Goal: Task Accomplishment & Management: Complete application form

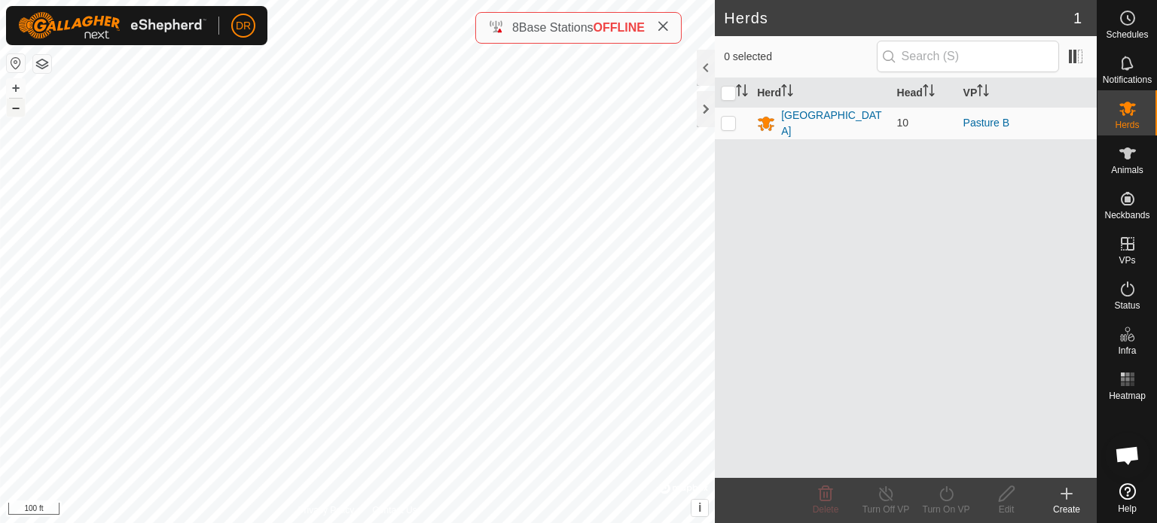
click at [15, 104] on button "–" at bounding box center [16, 108] width 18 height 18
click at [16, 87] on button "+" at bounding box center [16, 88] width 18 height 18
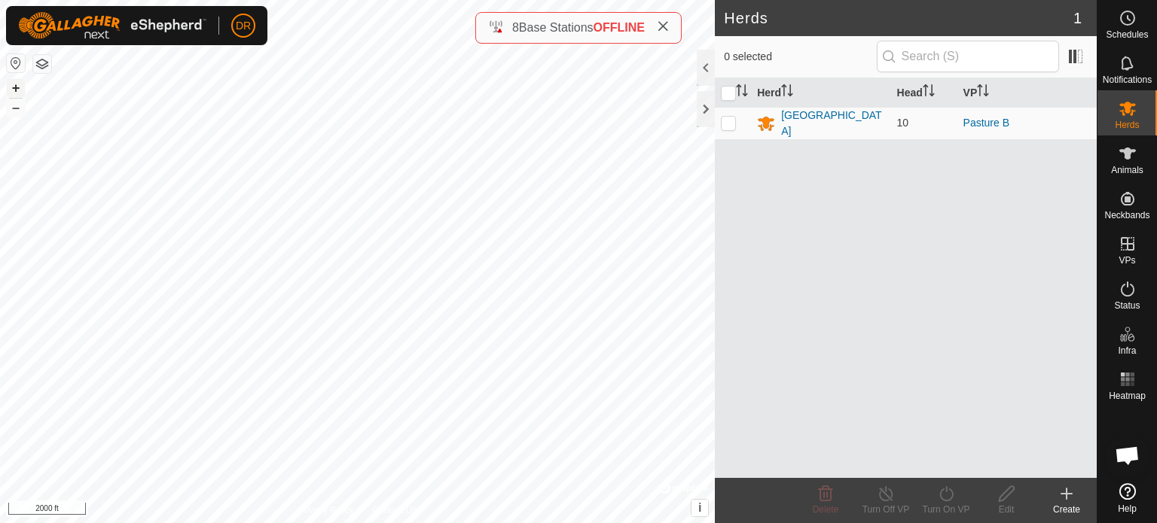
click at [16, 87] on button "+" at bounding box center [16, 88] width 18 height 18
click at [231, 0] on html "DR My Account Settings Logout Schedules Notifications Herds Animals Neckbands V…" at bounding box center [578, 261] width 1157 height 523
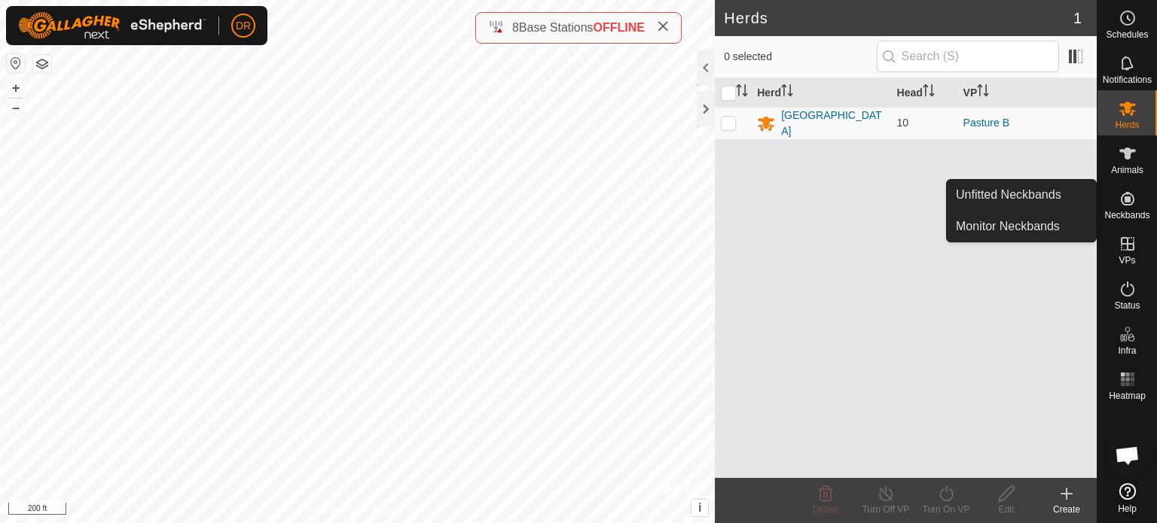
click at [1133, 203] on icon at bounding box center [1127, 199] width 18 height 18
click at [1020, 197] on link "Unfitted Neckbands" at bounding box center [1021, 195] width 149 height 30
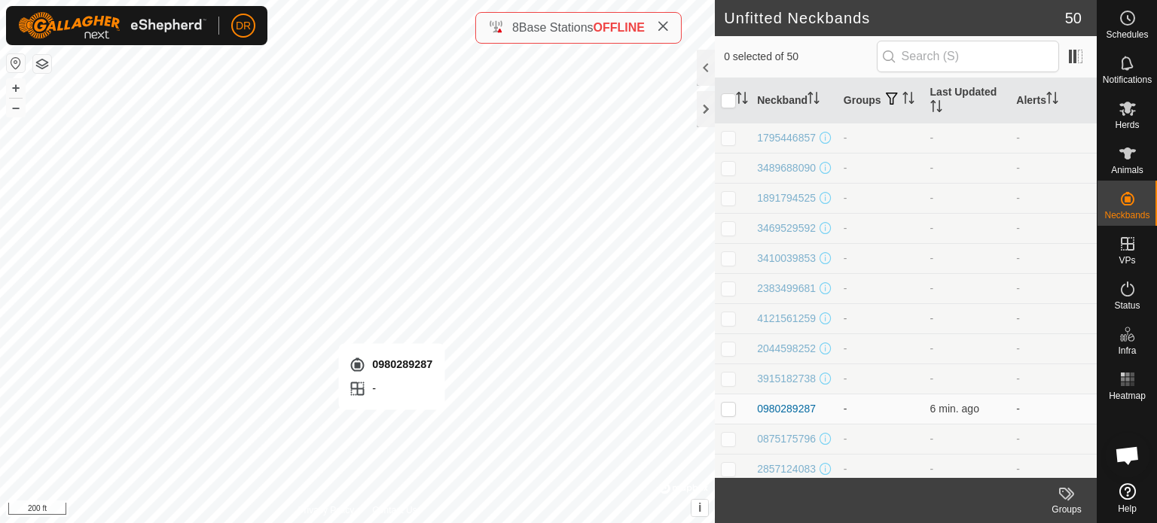
checkbox input "true"
click at [786, 417] on div "0980289287" at bounding box center [786, 409] width 59 height 16
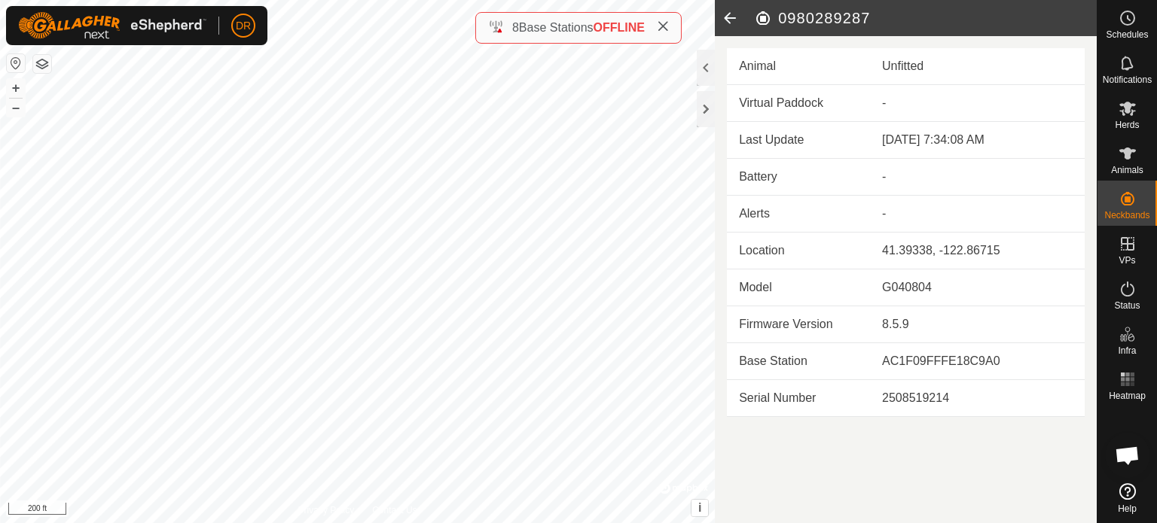
click at [1124, 496] on icon at bounding box center [1127, 491] width 17 height 17
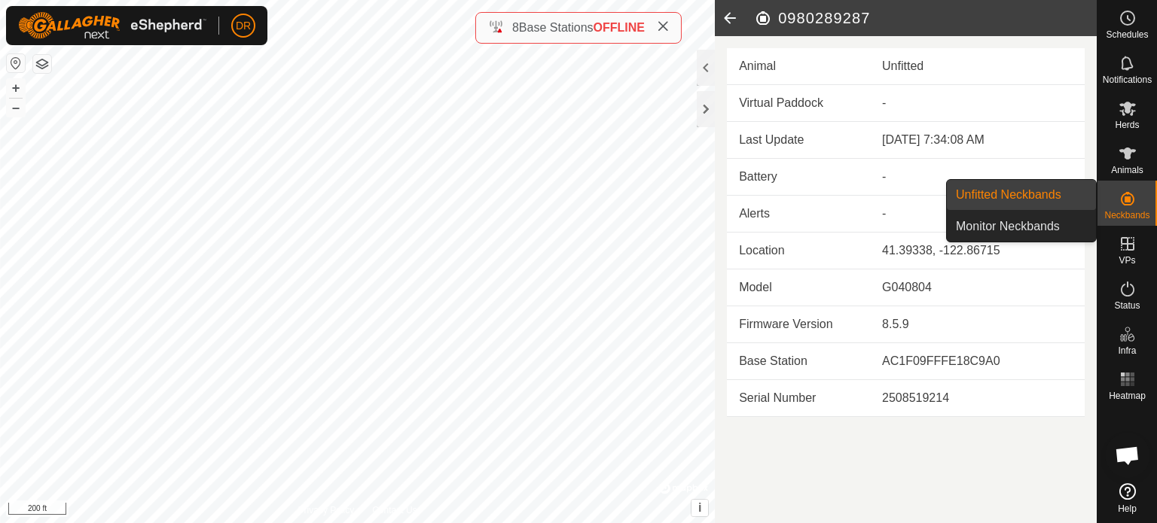
click at [1040, 194] on link "Unfitted Neckbands" at bounding box center [1021, 195] width 149 height 30
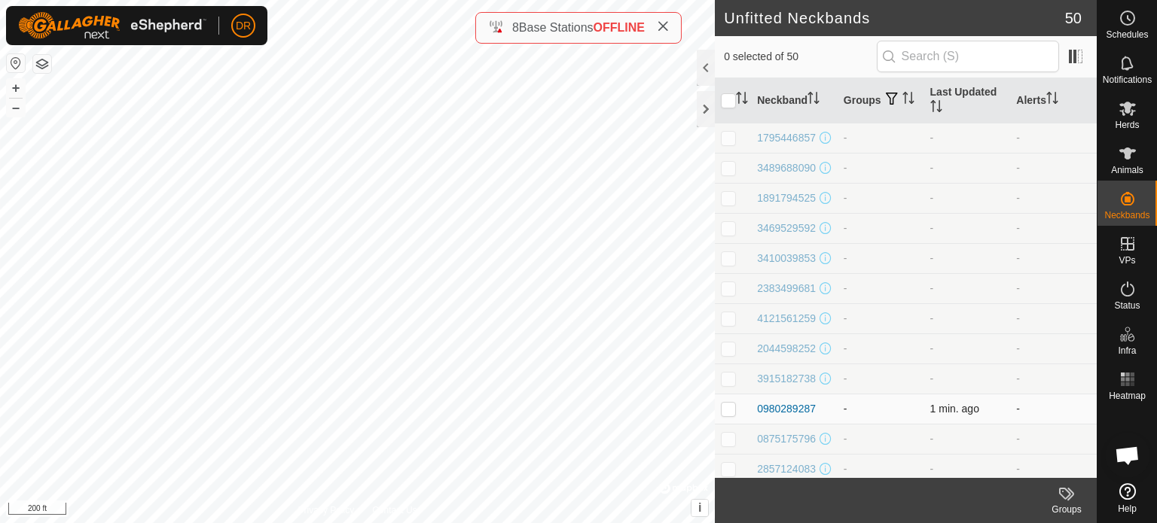
click at [724, 415] on p-checkbox at bounding box center [728, 409] width 15 height 12
checkbox input "true"
click at [791, 417] on div "0980289287" at bounding box center [786, 409] width 59 height 16
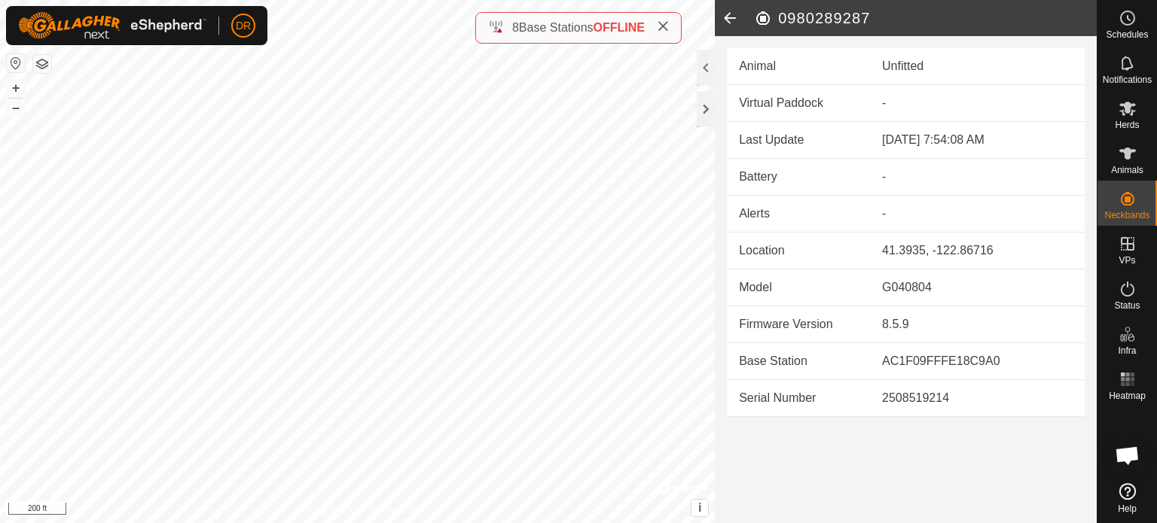
click at [724, 12] on icon at bounding box center [730, 18] width 30 height 36
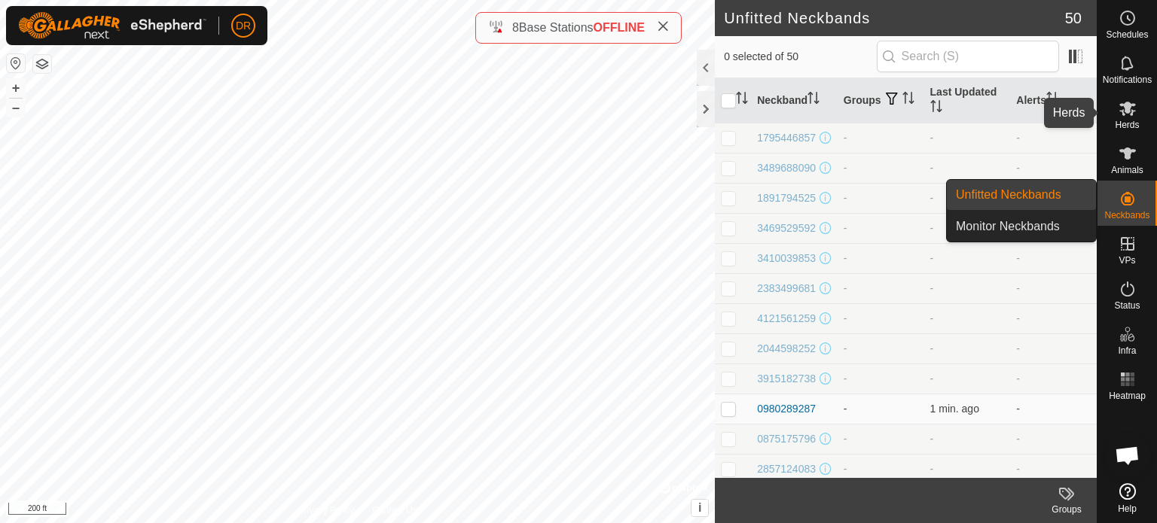
click at [1124, 113] on icon at bounding box center [1127, 108] width 18 height 18
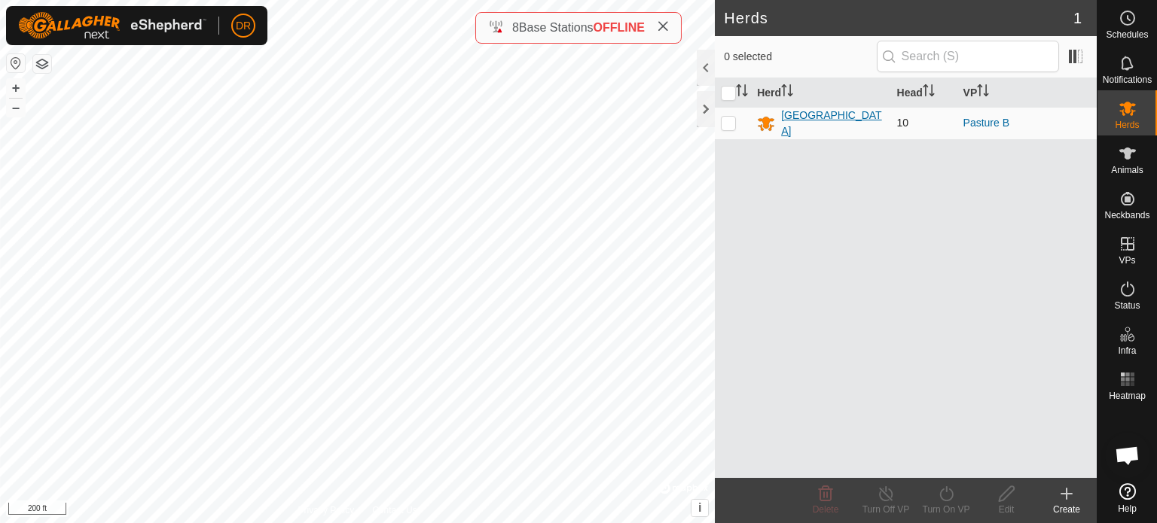
click at [828, 120] on div "[GEOGRAPHIC_DATA]" at bounding box center [832, 124] width 103 height 32
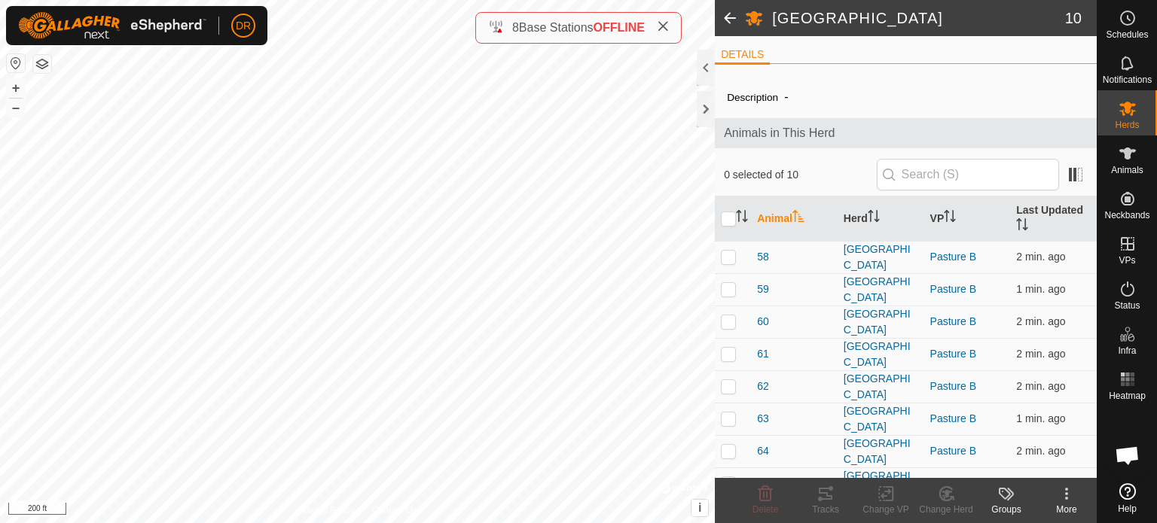
click at [726, 18] on span at bounding box center [730, 18] width 30 height 36
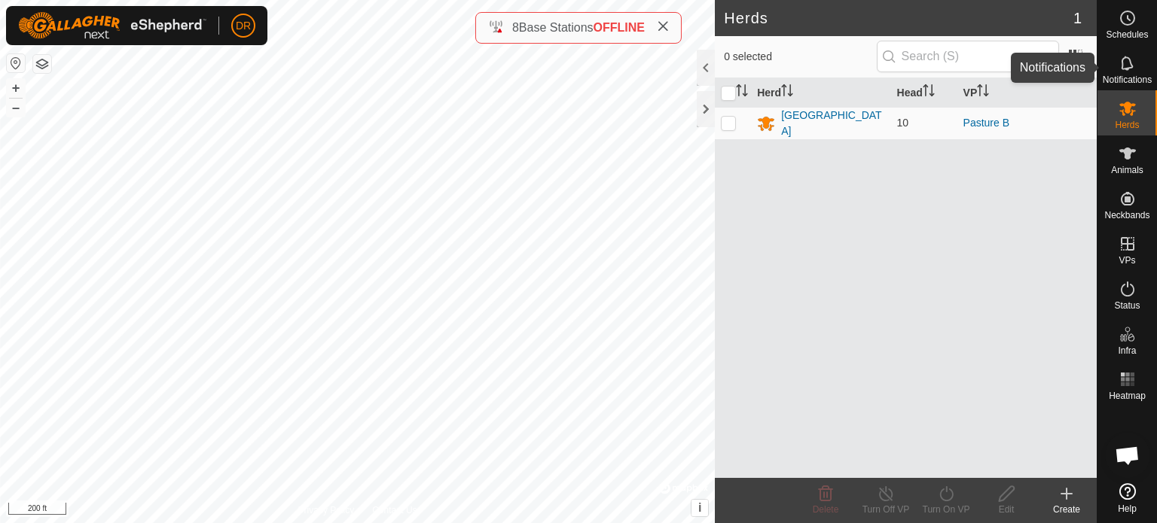
click at [1121, 68] on icon at bounding box center [1127, 63] width 12 height 14
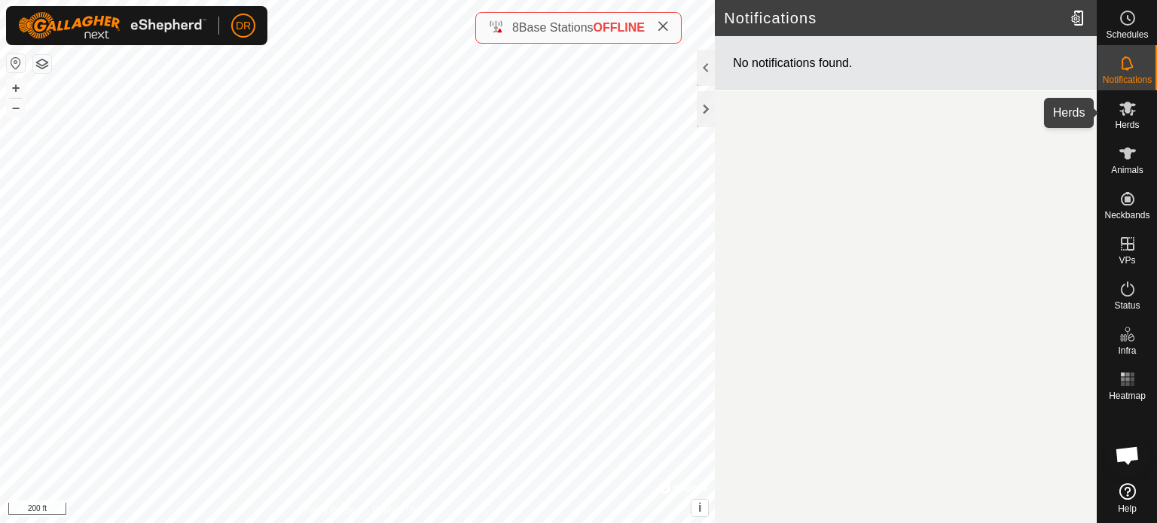
click at [1126, 123] on span "Herds" at bounding box center [1126, 124] width 24 height 9
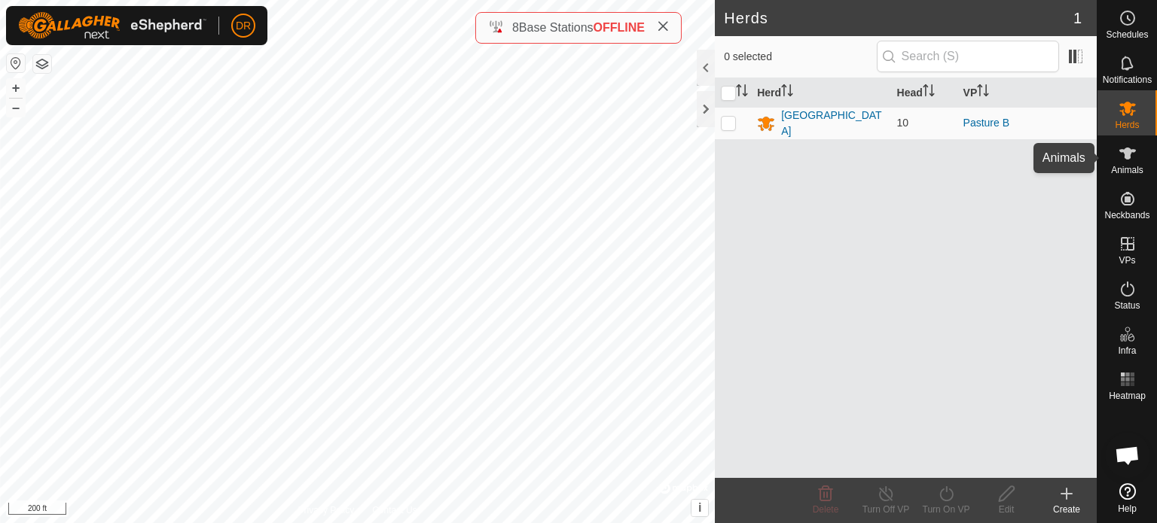
click at [1124, 157] on icon at bounding box center [1127, 154] width 17 height 12
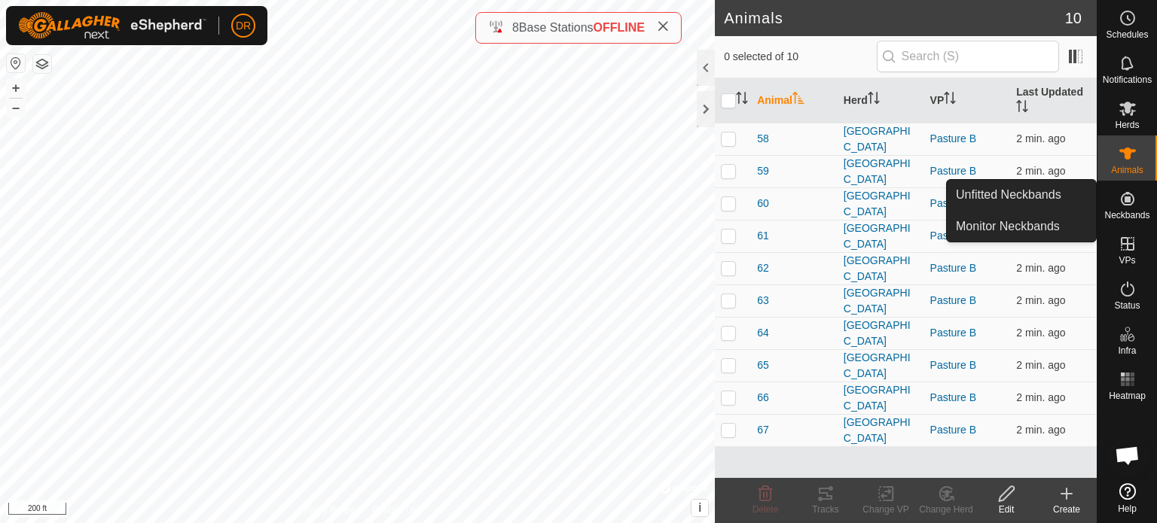
click at [1125, 201] on icon at bounding box center [1128, 199] width 14 height 14
click at [1031, 195] on link "Unfitted Neckbands" at bounding box center [1021, 195] width 149 height 30
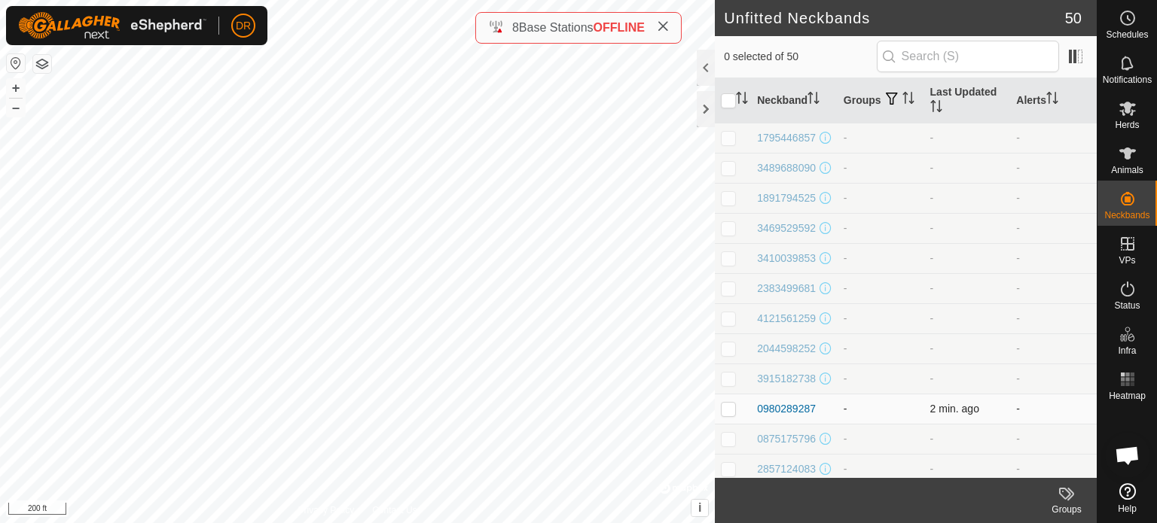
click at [729, 415] on p-checkbox at bounding box center [728, 409] width 15 height 12
checkbox input "true"
click at [1123, 156] on icon at bounding box center [1127, 154] width 18 height 18
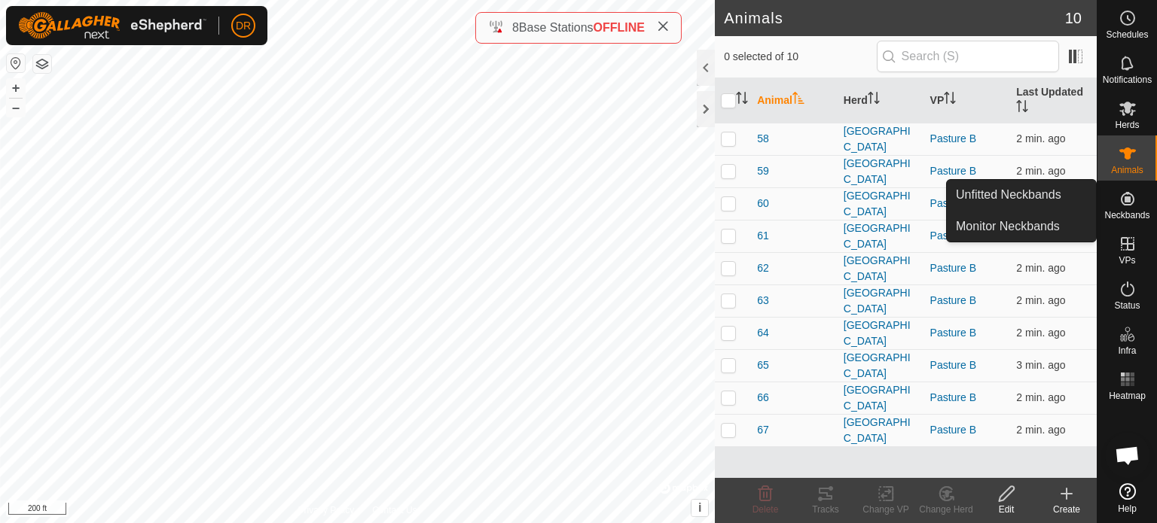
click at [1131, 203] on icon at bounding box center [1128, 199] width 14 height 14
click at [1131, 209] on es-neckbands-svg-icon at bounding box center [1127, 199] width 27 height 24
click at [1031, 189] on link "Unfitted Neckbands" at bounding box center [1021, 195] width 149 height 30
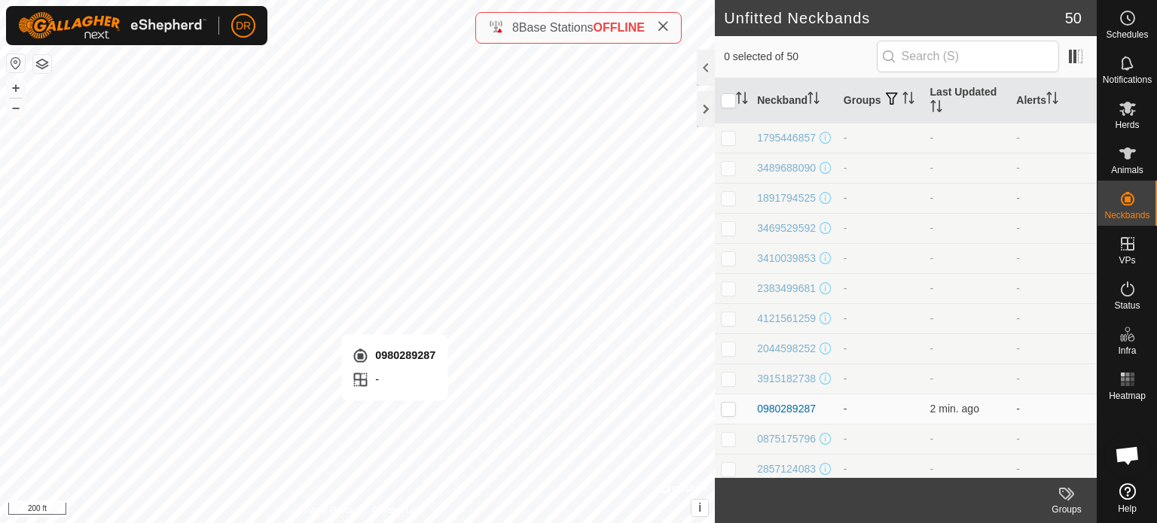
checkbox input "true"
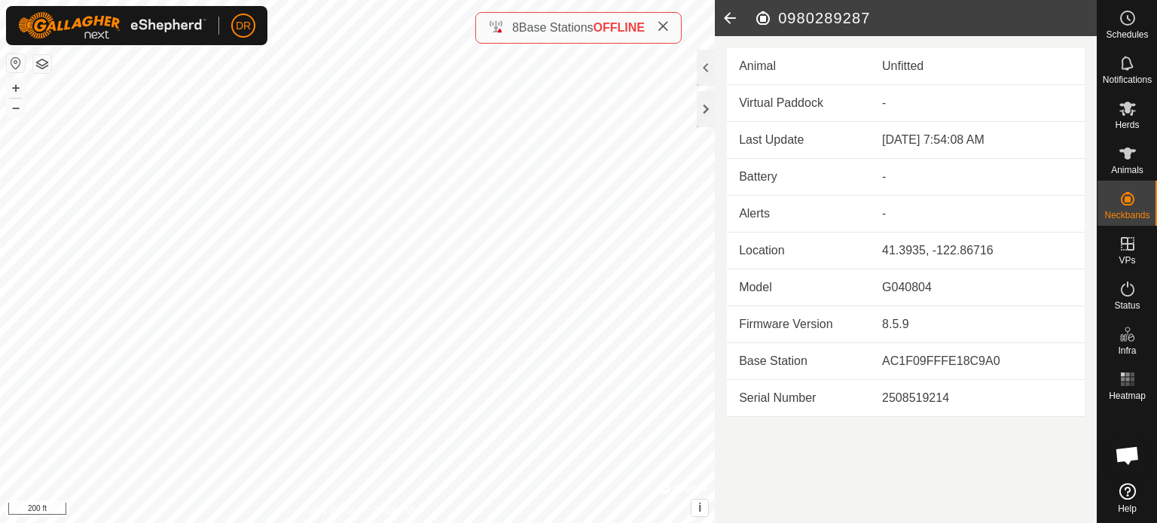
click at [663, 26] on icon at bounding box center [663, 26] width 12 height 12
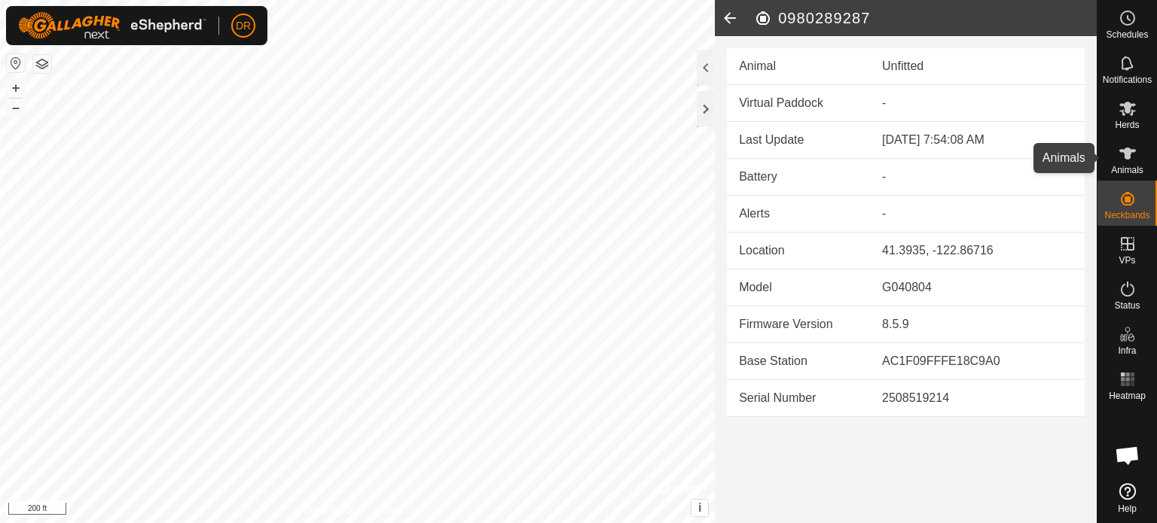
click at [1130, 162] on icon at bounding box center [1127, 154] width 18 height 18
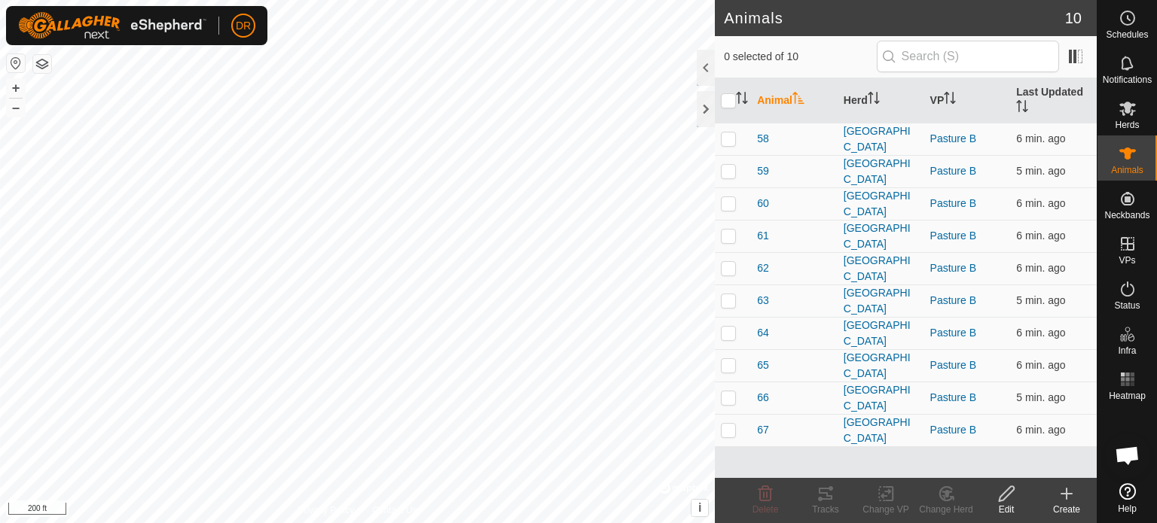
click at [1064, 505] on div "Create" at bounding box center [1066, 510] width 60 height 14
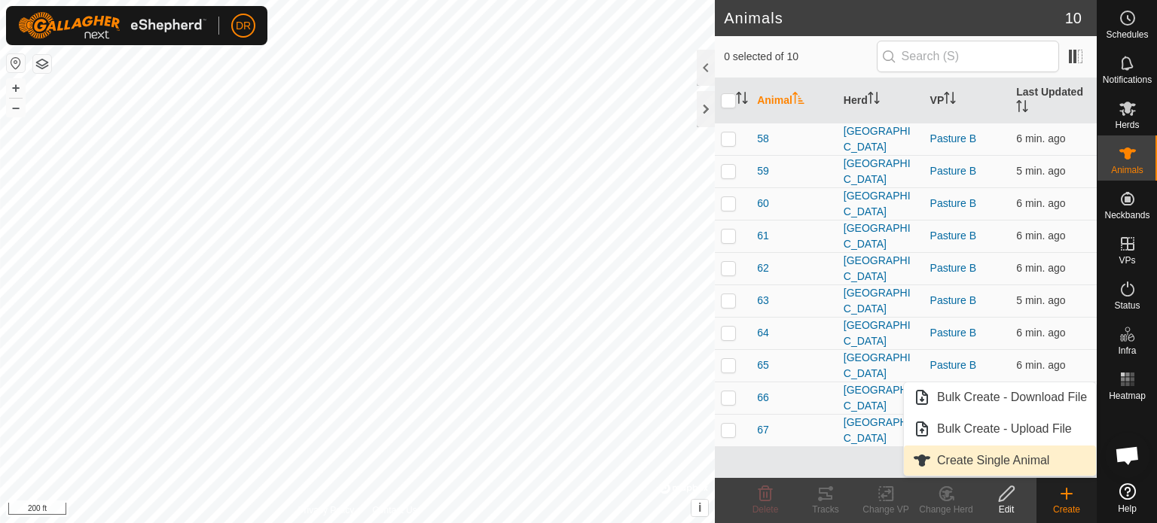
click at [1005, 460] on link "Create Single Animal" at bounding box center [1000, 461] width 192 height 30
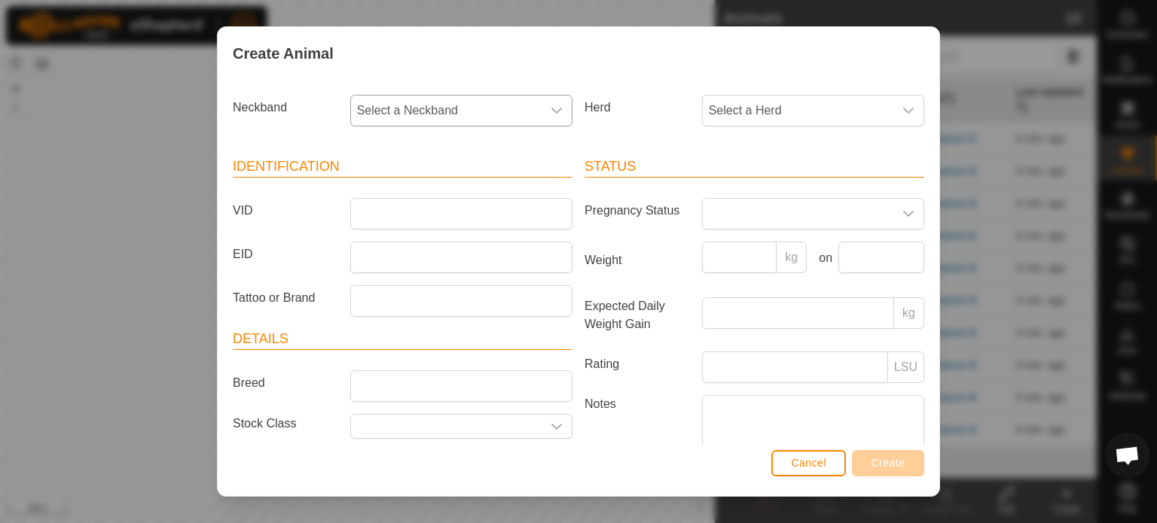
click at [551, 110] on icon "dropdown trigger" at bounding box center [556, 111] width 11 height 6
click at [822, 458] on span "Cancel" at bounding box center [808, 463] width 35 height 12
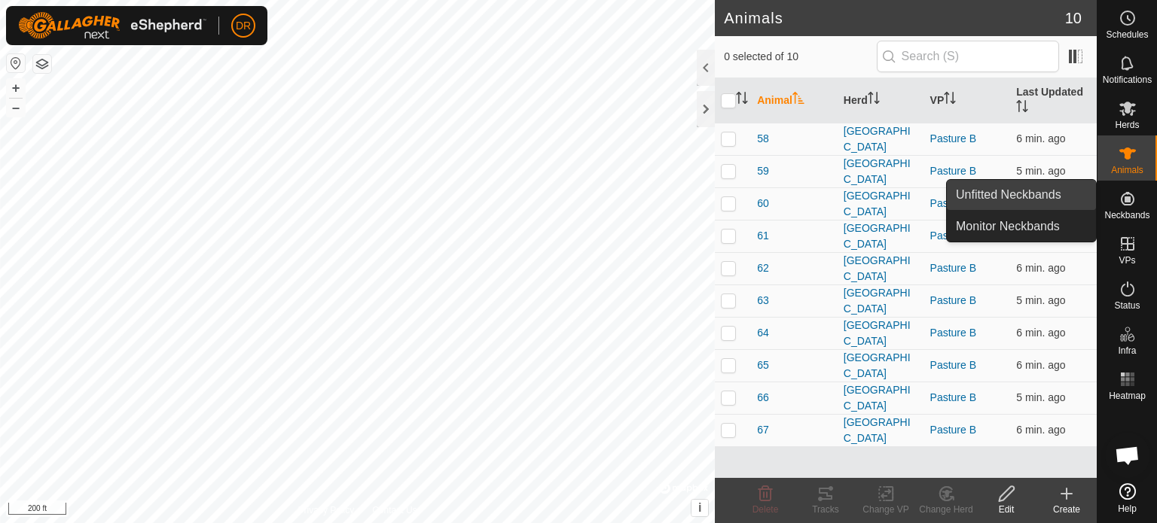
click at [1063, 197] on link "Unfitted Neckbands" at bounding box center [1021, 195] width 149 height 30
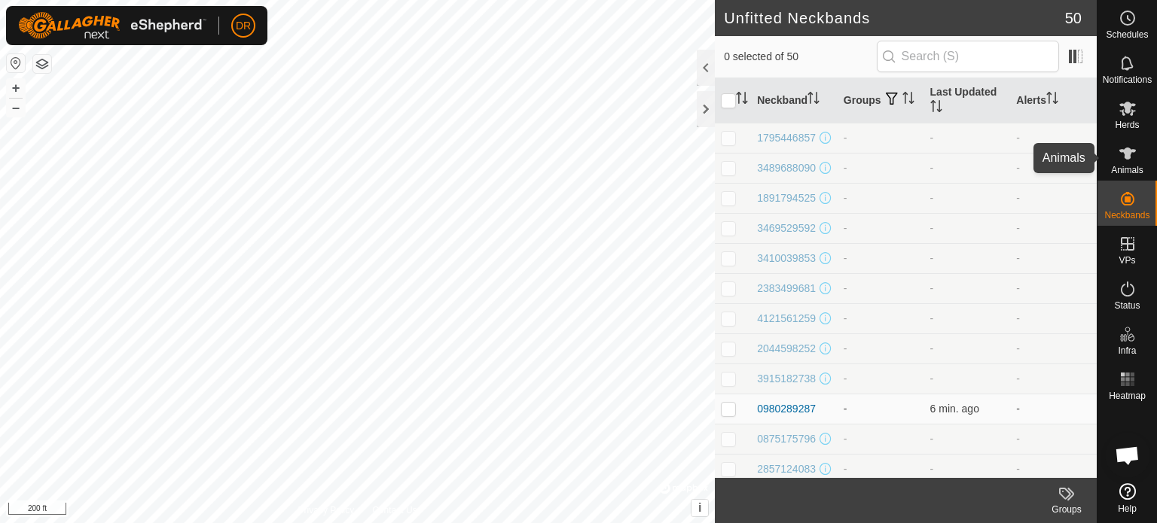
click at [1124, 160] on icon at bounding box center [1127, 154] width 18 height 18
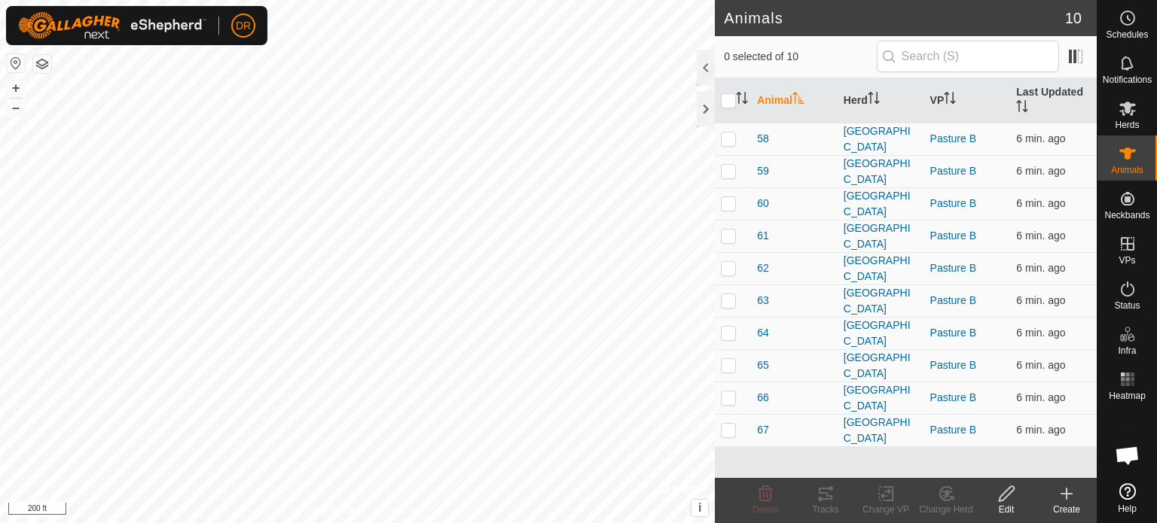
click at [1053, 505] on div "Create" at bounding box center [1066, 510] width 60 height 14
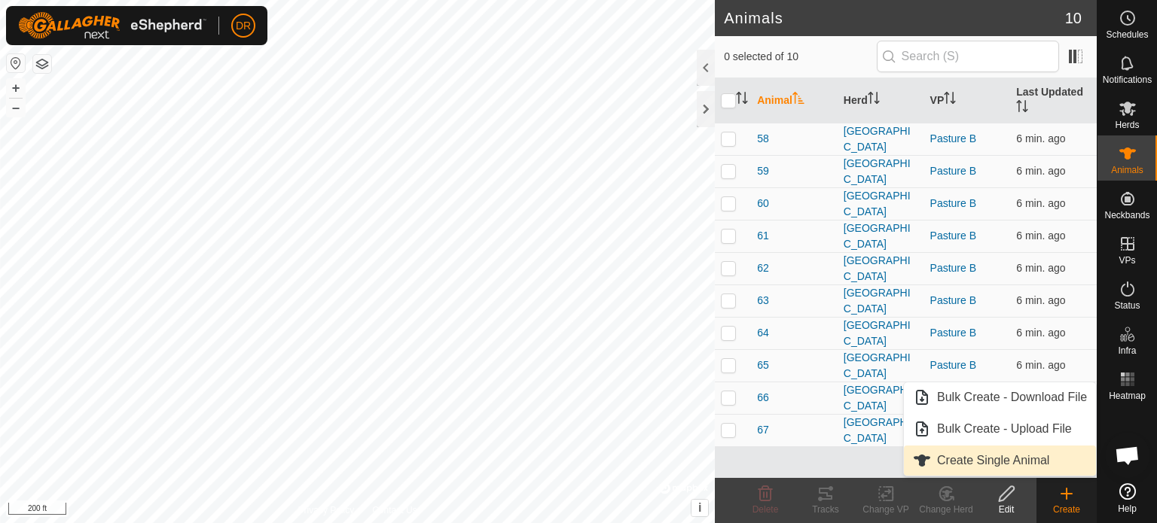
click at [972, 461] on link "Create Single Animal" at bounding box center [1000, 461] width 192 height 30
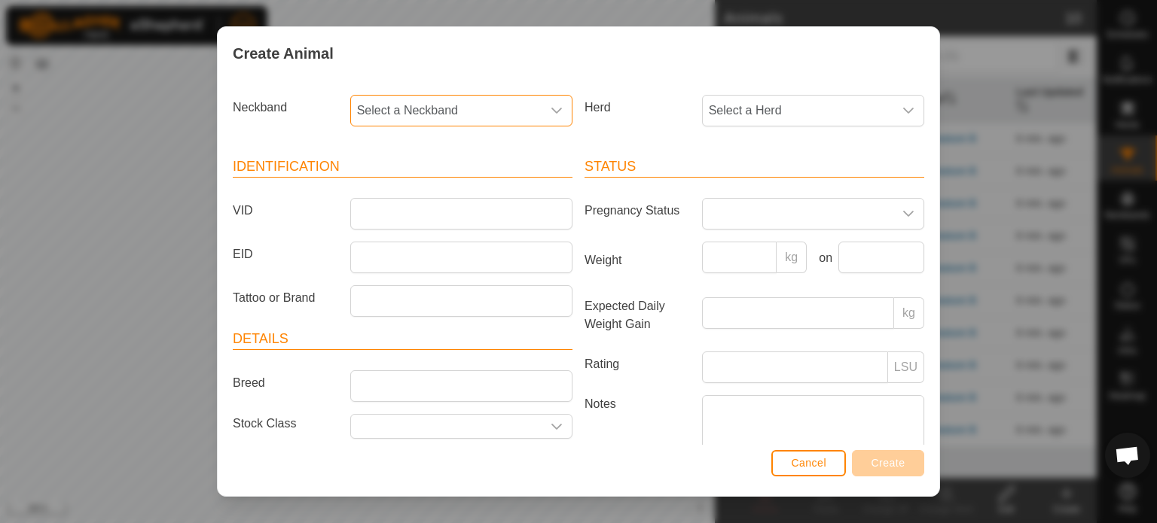
click at [514, 115] on span "Select a Neckband" at bounding box center [446, 111] width 191 height 30
type input "9287"
click at [421, 185] on li "0980289287" at bounding box center [460, 188] width 217 height 30
click at [902, 112] on icon "dropdown trigger" at bounding box center [908, 111] width 12 height 12
click at [808, 225] on li "[GEOGRAPHIC_DATA]" at bounding box center [811, 220] width 217 height 30
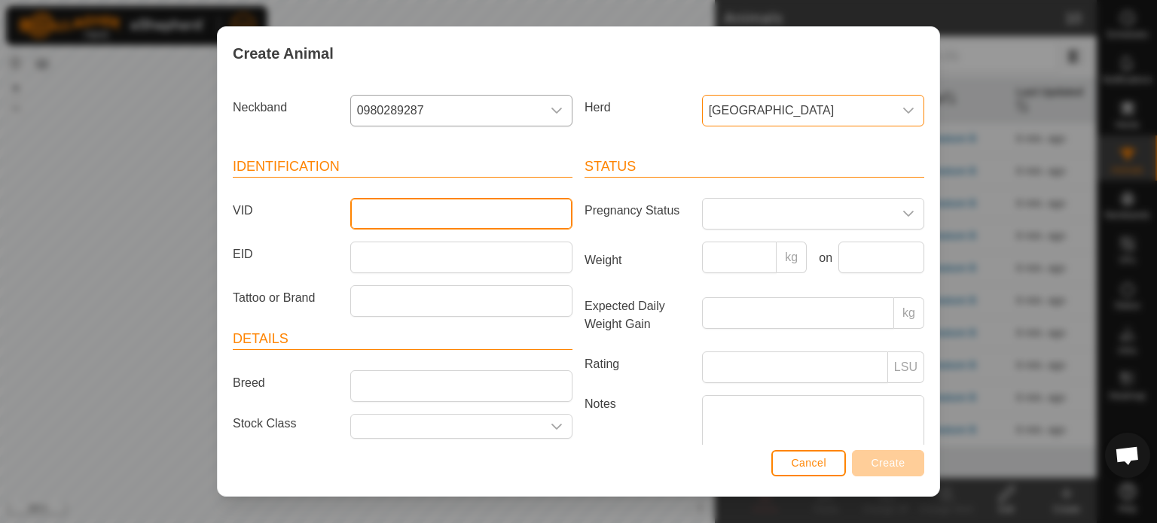
click at [474, 207] on input "VID" at bounding box center [461, 214] width 222 height 32
type input "T"
type input "test"
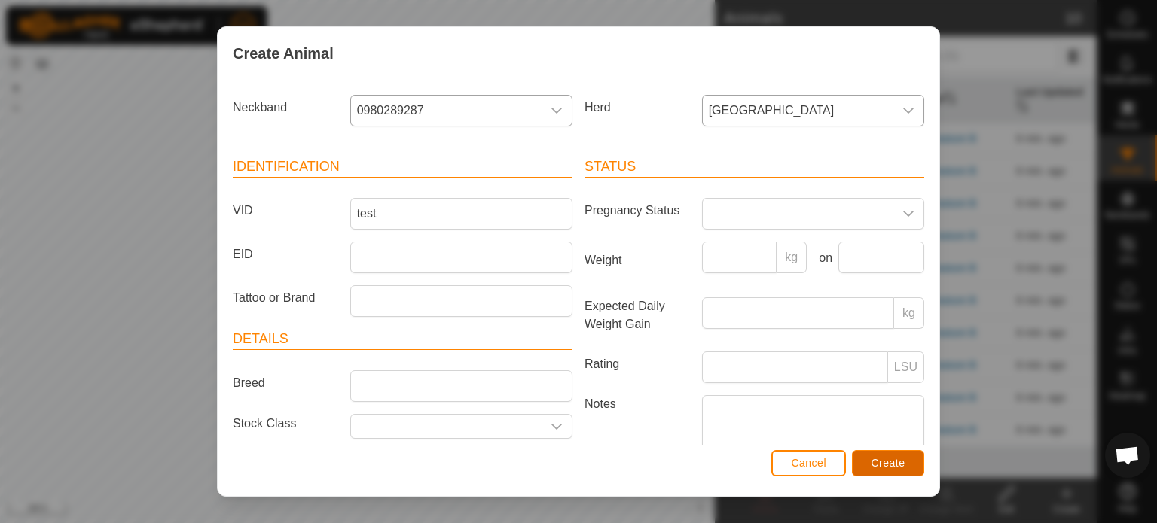
click at [898, 466] on span "Create" at bounding box center [888, 463] width 34 height 12
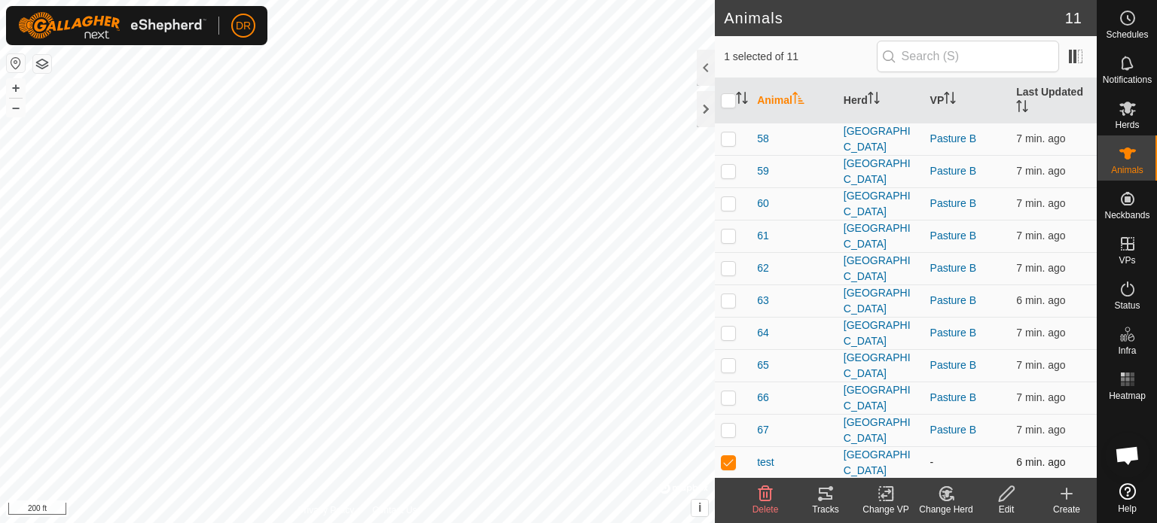
click at [723, 461] on p-checkbox at bounding box center [728, 462] width 15 height 12
checkbox input "false"
click at [698, 523] on html "DR Schedules Notifications Herds Animals Neckbands VPs Status Infra Heatmap Hel…" at bounding box center [578, 261] width 1157 height 523
